Goal: Task Accomplishment & Management: Manage account settings

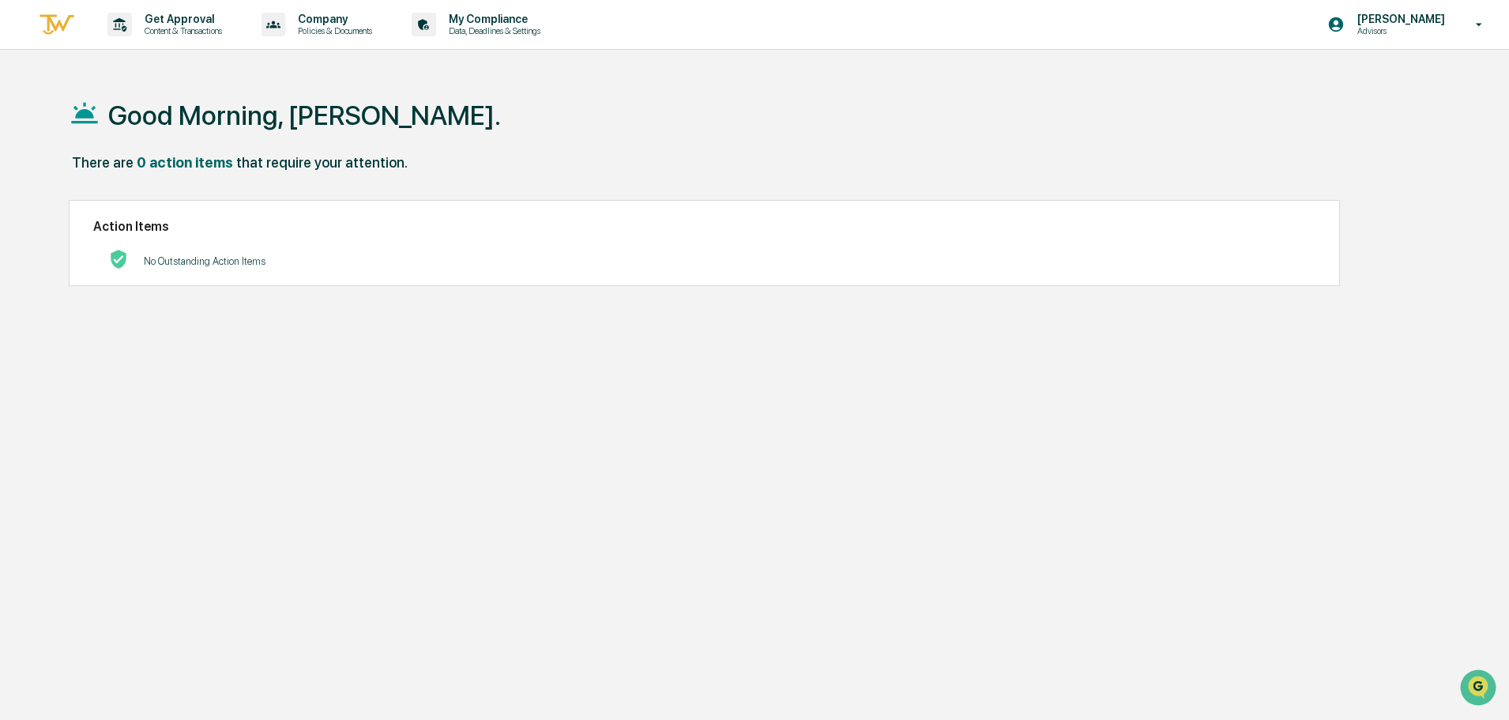
click at [64, 18] on img at bounding box center [57, 25] width 38 height 26
click at [239, 29] on div "Get Approval Content & Transactions" at bounding box center [170, 24] width 138 height 49
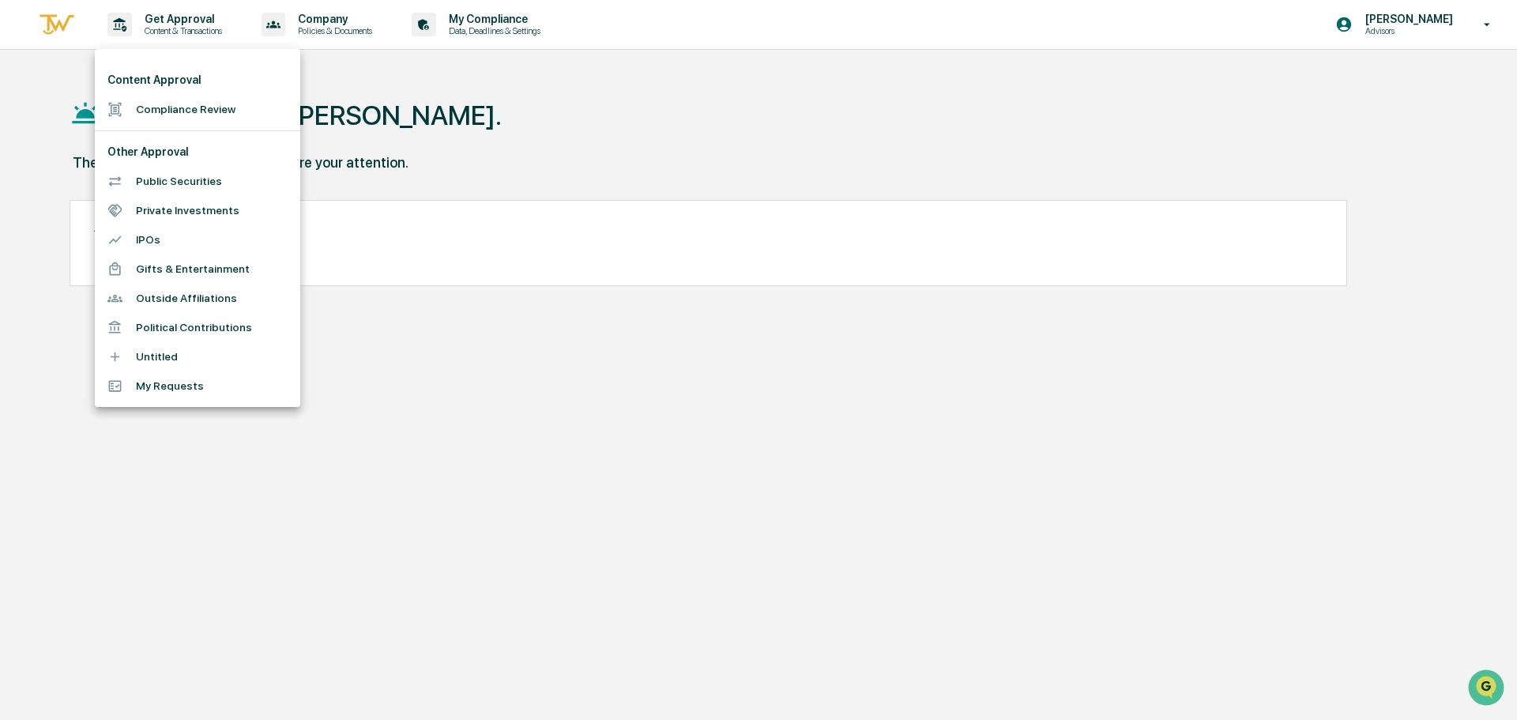
click at [324, 26] on div at bounding box center [758, 360] width 1517 height 720
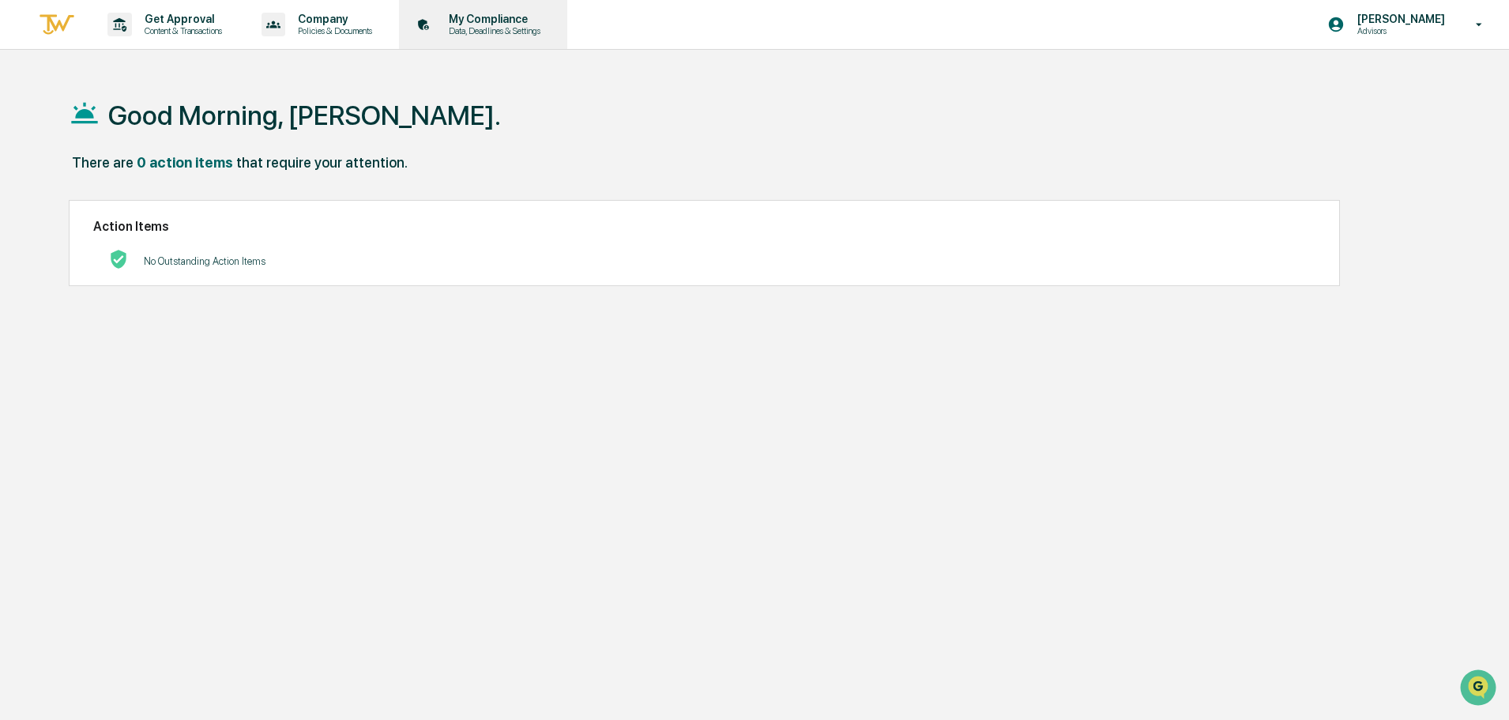
click at [504, 29] on p "Data, Deadlines & Settings" at bounding box center [492, 30] width 112 height 11
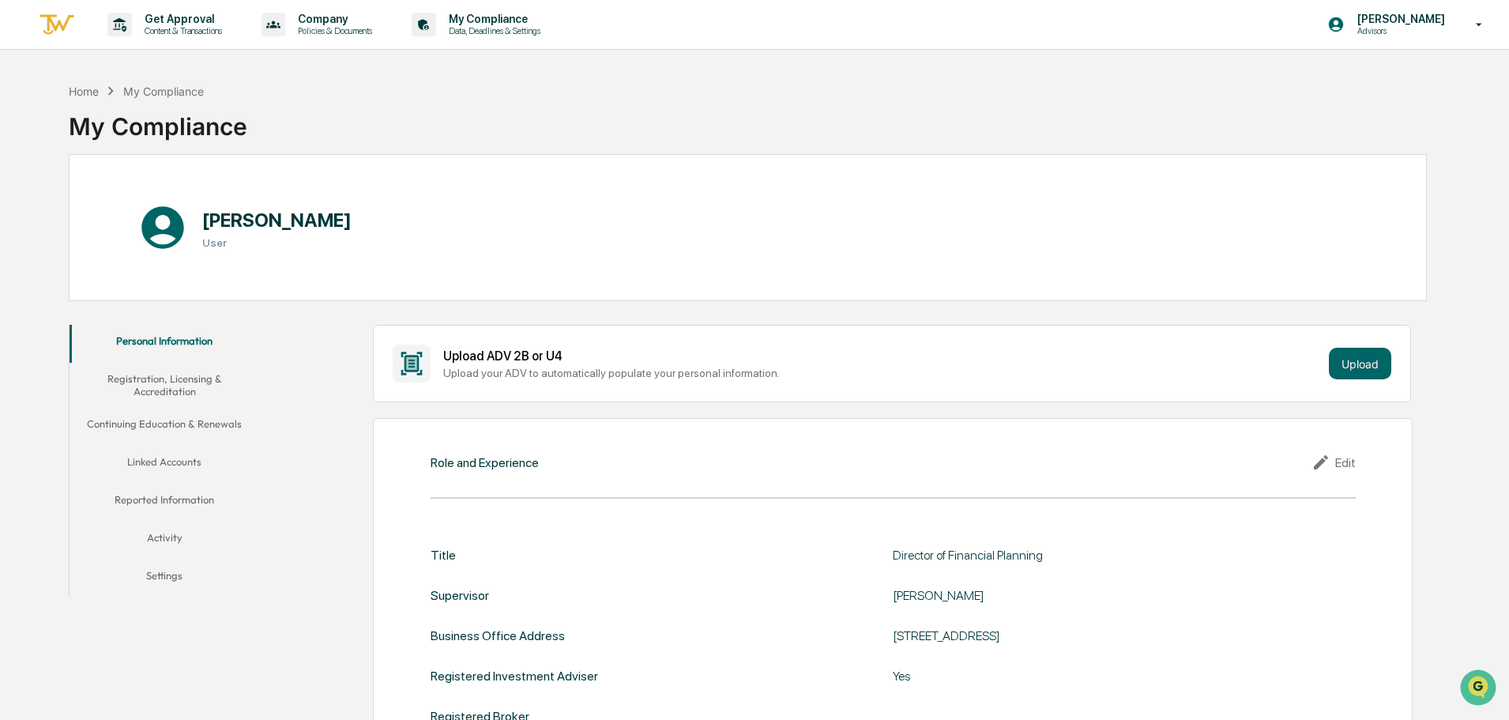
click at [166, 462] on button "Linked Accounts" at bounding box center [165, 465] width 190 height 38
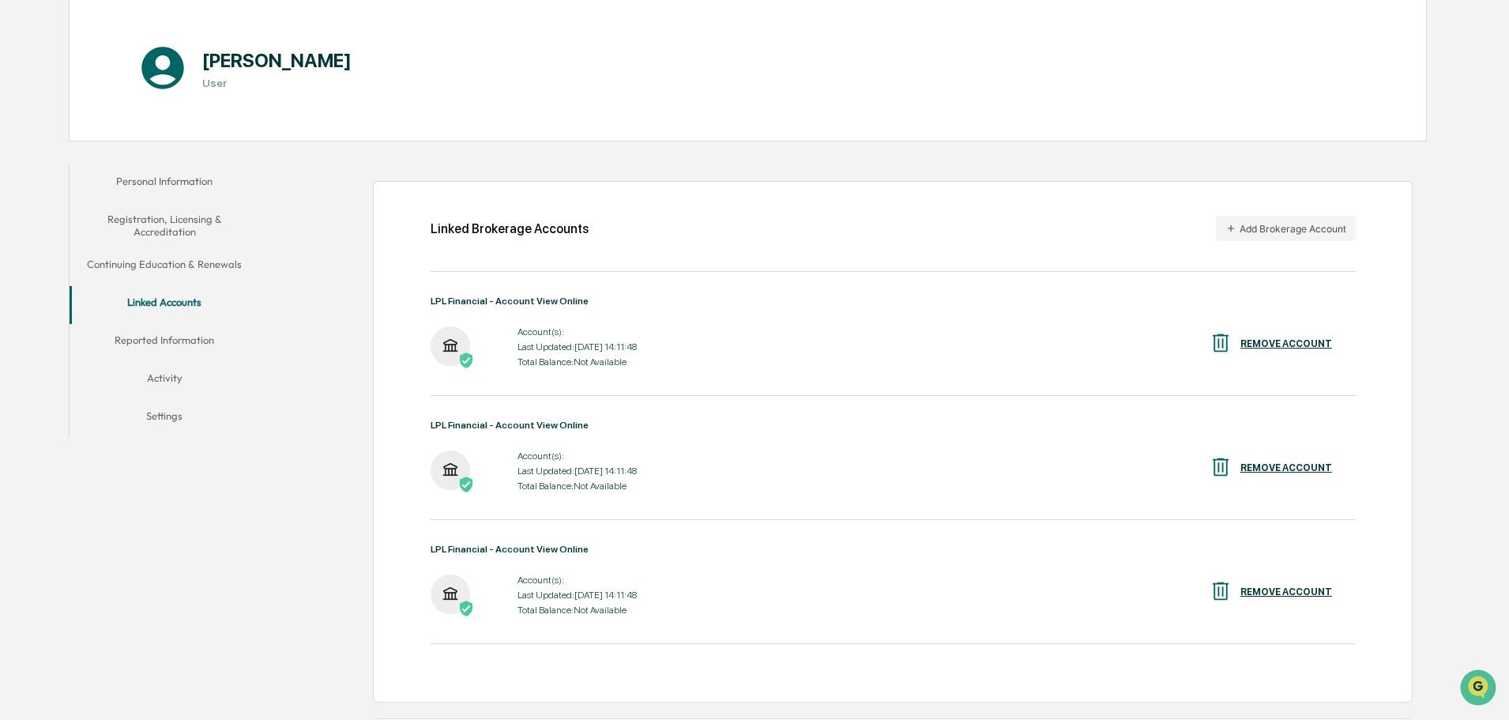
scroll to position [158, 0]
click at [1300, 225] on button "Add Brokerage Account" at bounding box center [1286, 229] width 140 height 25
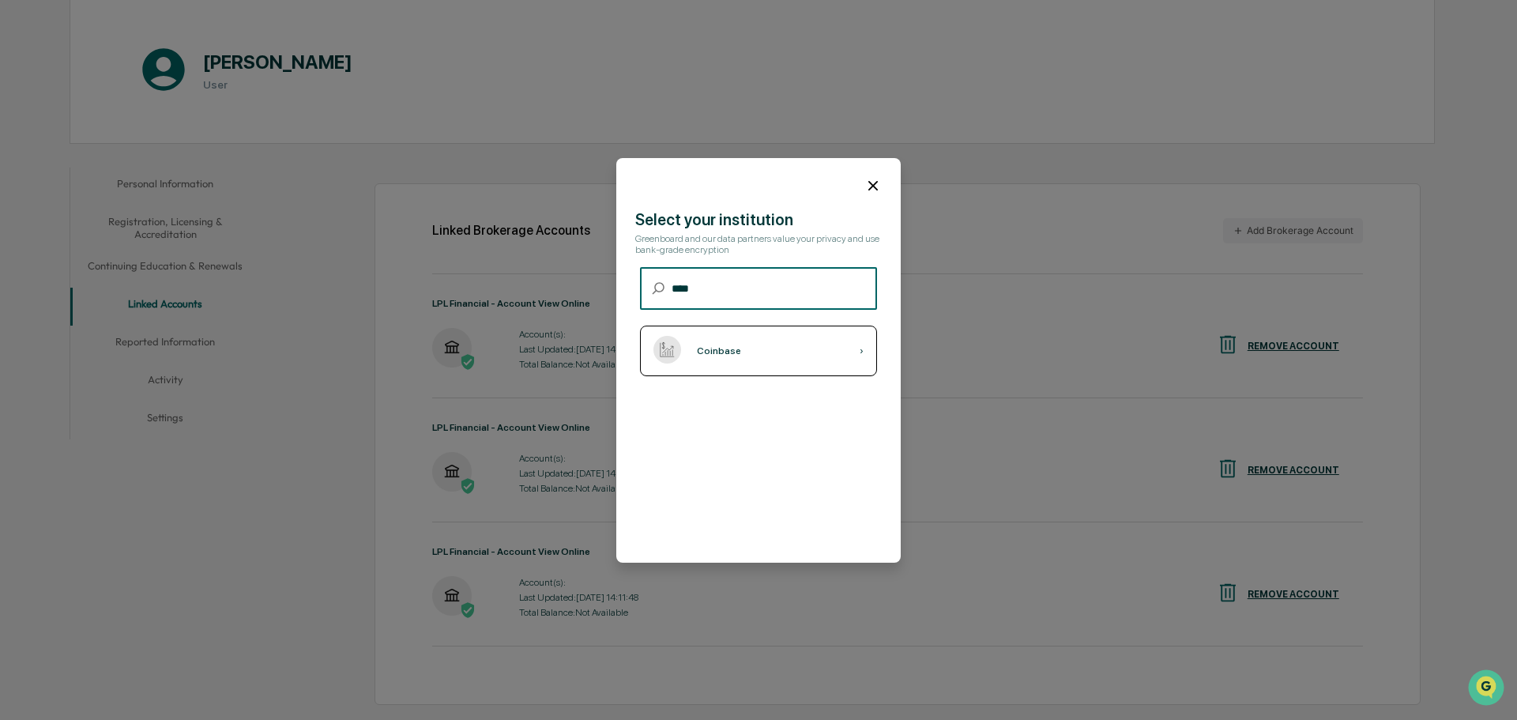
type input "****"
click at [793, 330] on div "Coinbase ›" at bounding box center [758, 351] width 237 height 51
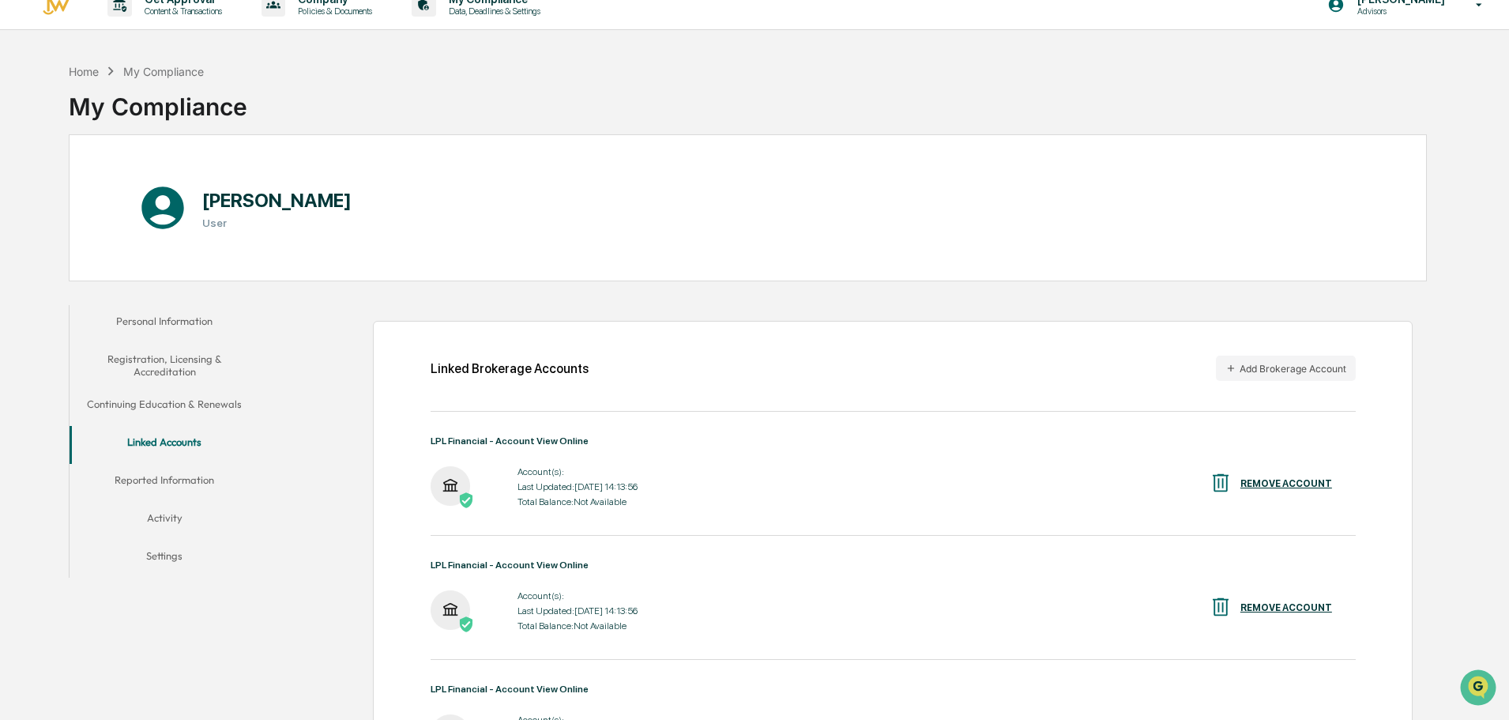
scroll to position [0, 0]
